Goal: Check status: Check status

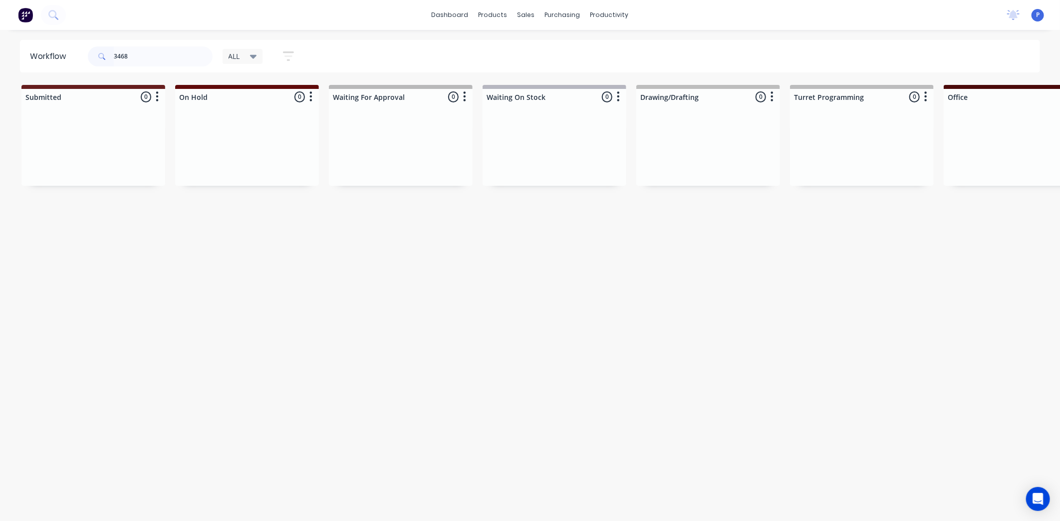
type input "3468"
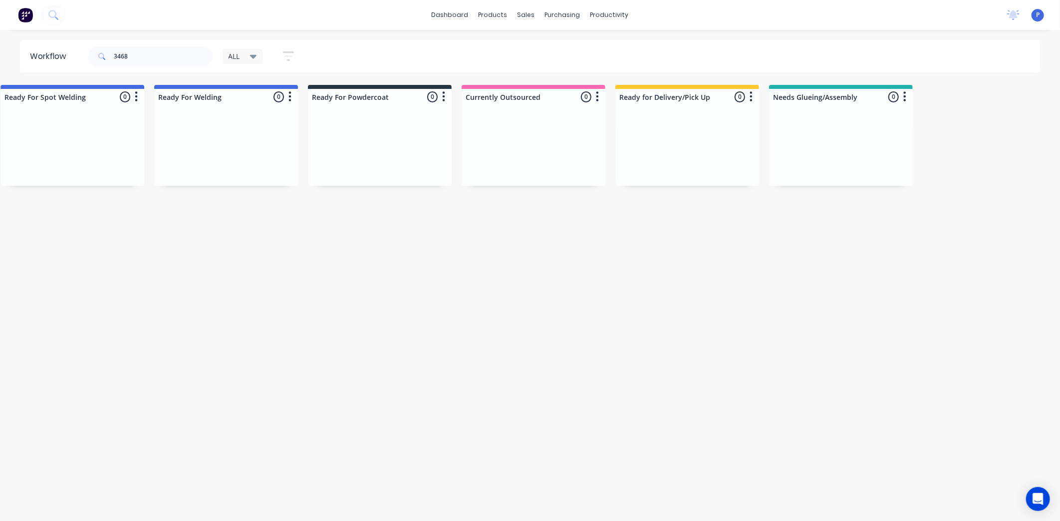
scroll to position [0, 2197]
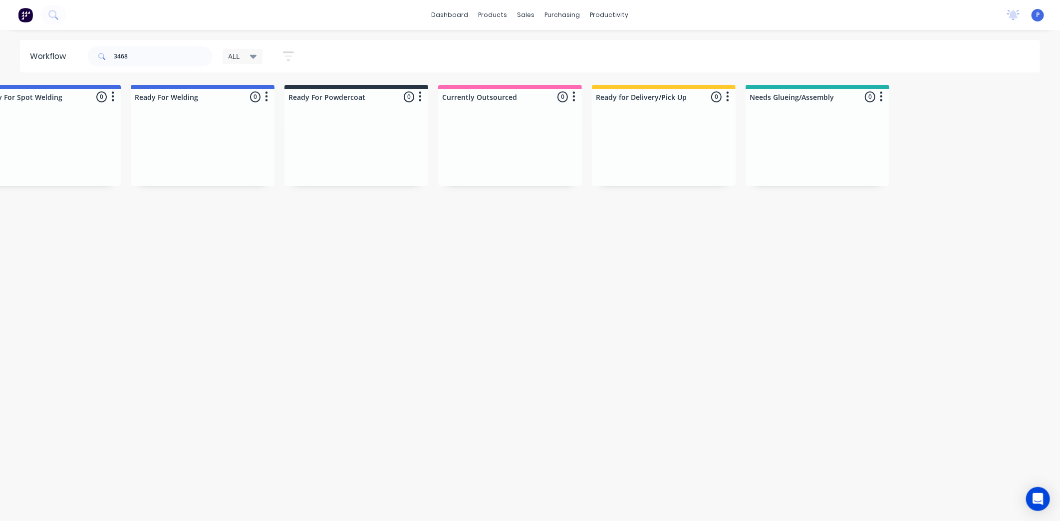
drag, startPoint x: 275, startPoint y: 308, endPoint x: 344, endPoint y: 317, distance: 68.9
click at [525, 12] on div "sales" at bounding box center [526, 14] width 27 height 15
click at [551, 47] on div "Sales Orders" at bounding box center [563, 47] width 41 height 9
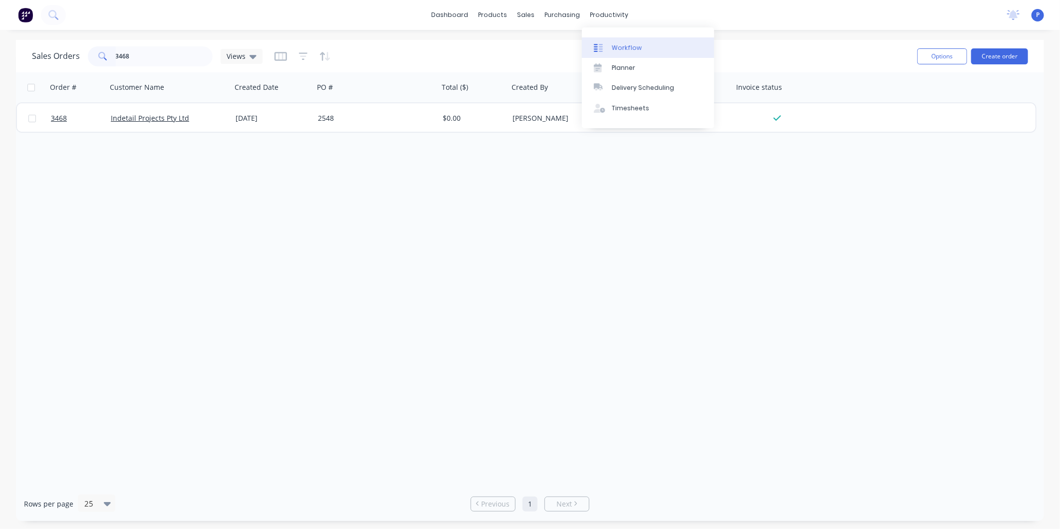
type input "3468"
click at [622, 51] on div "Workflow" at bounding box center [627, 47] width 30 height 9
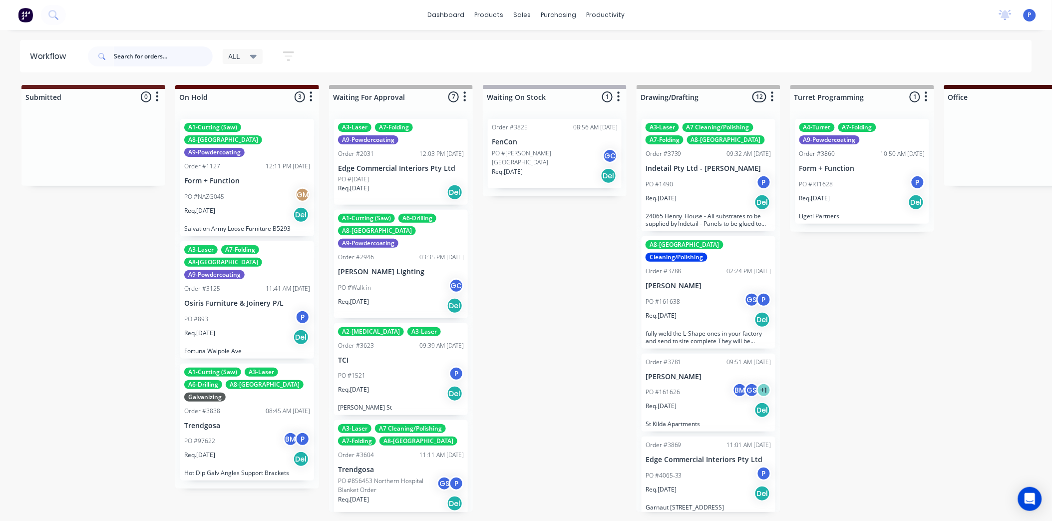
click at [123, 55] on input "text" at bounding box center [163, 56] width 99 height 20
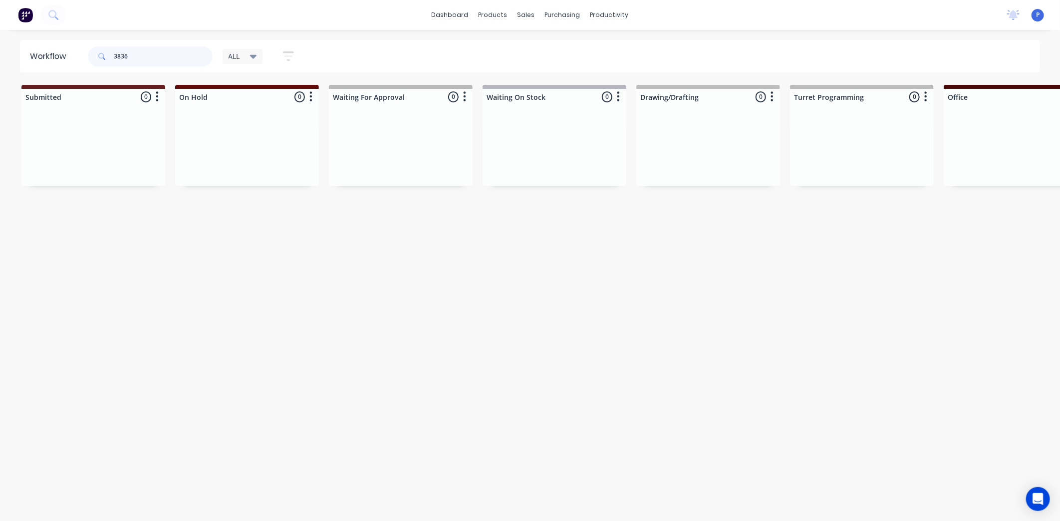
type input "3836"
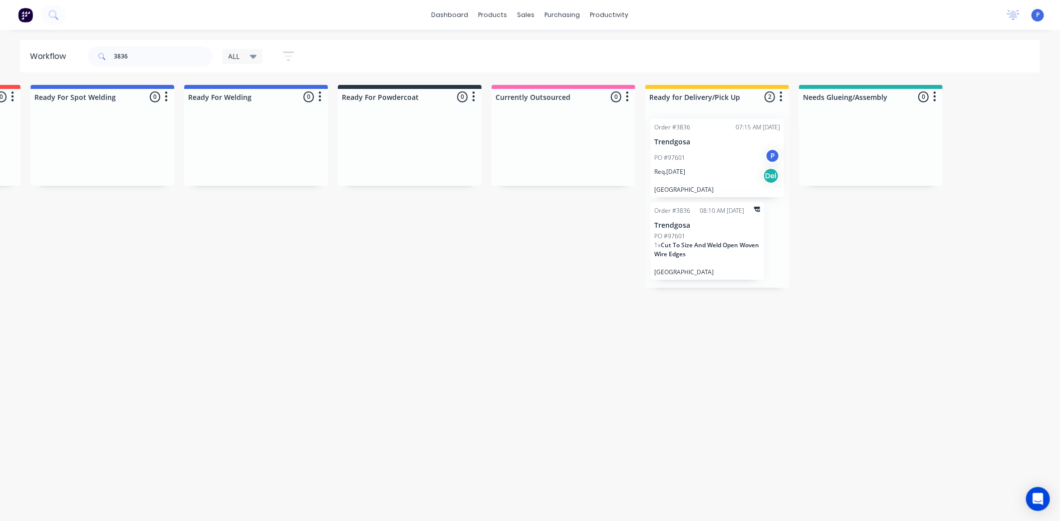
scroll to position [0, 2197]
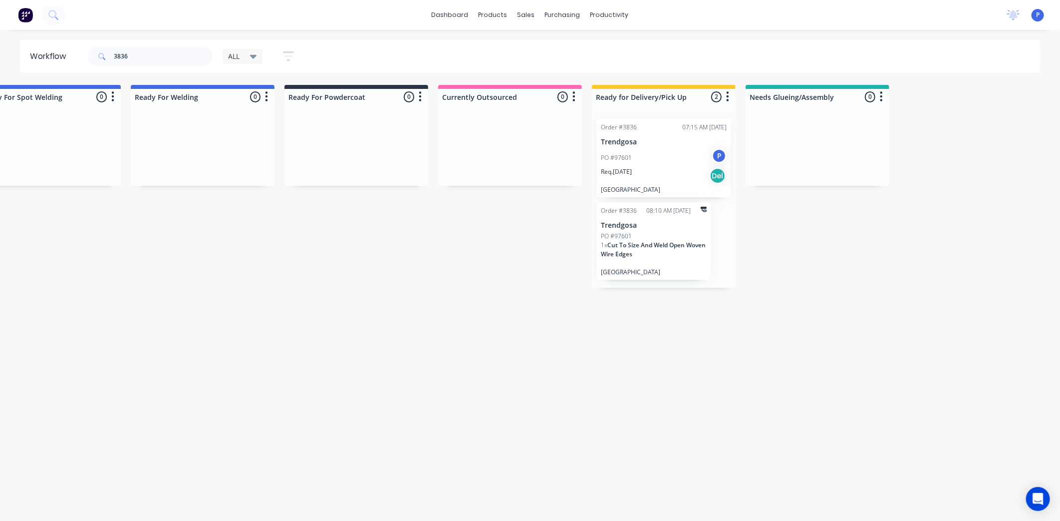
drag, startPoint x: 148, startPoint y: 260, endPoint x: 282, endPoint y: 302, distance: 140.7
click at [635, 140] on p "Trendgosa" at bounding box center [664, 142] width 126 height 8
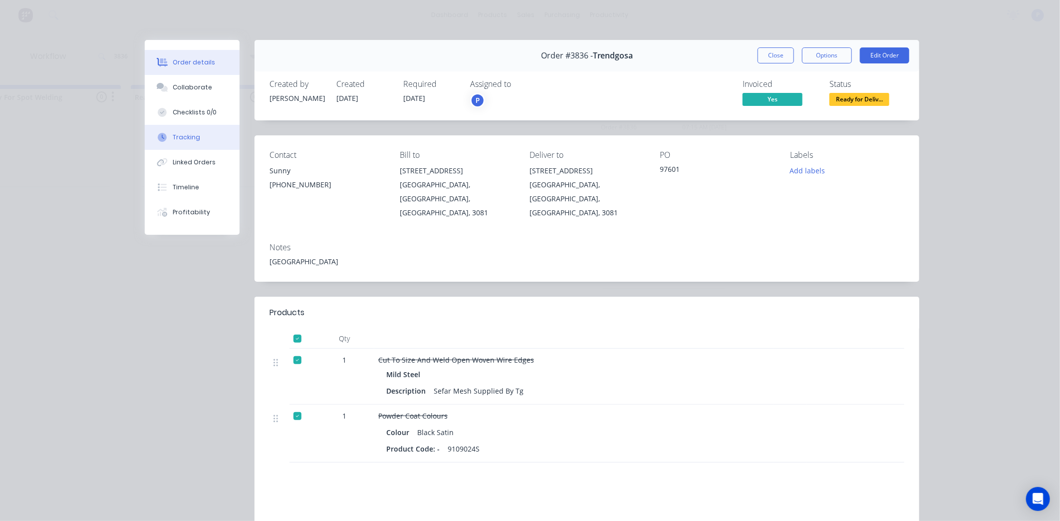
click at [184, 133] on div "Tracking" at bounding box center [186, 137] width 27 height 9
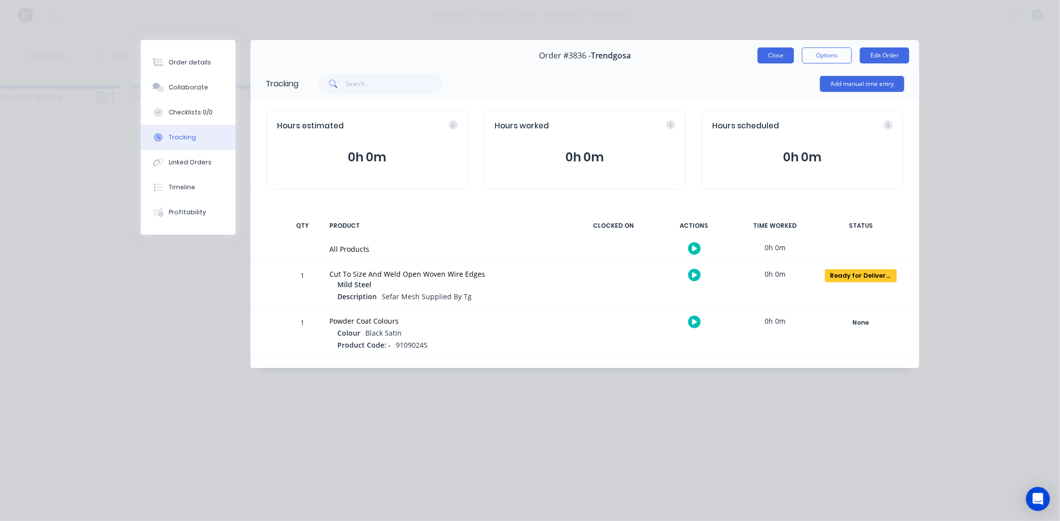
click at [781, 52] on button "Close" at bounding box center [776, 55] width 36 height 16
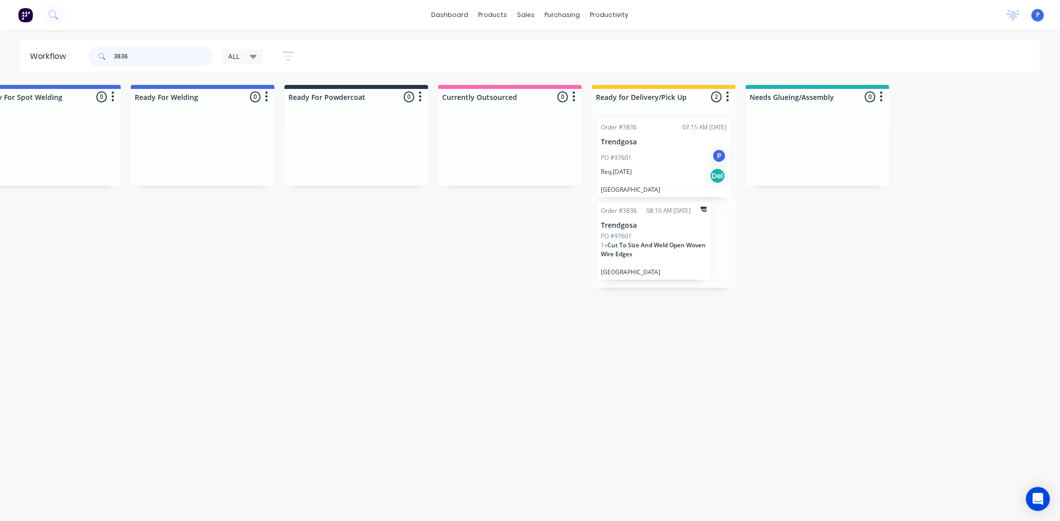
click at [132, 55] on input "3836" at bounding box center [163, 56] width 99 height 20
